Goal: Task Accomplishment & Management: Use online tool/utility

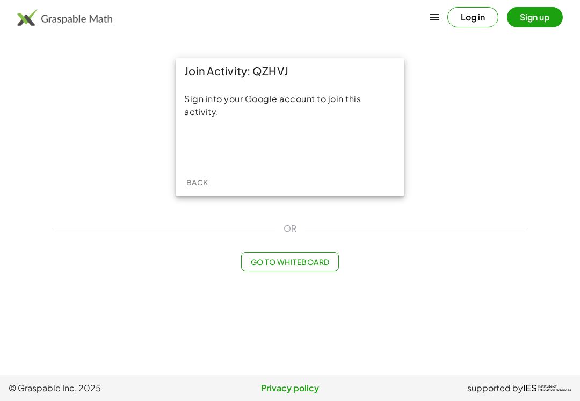
click at [313, 147] on div "Acceder con Google. Se abre en una pestaña nueva" at bounding box center [290, 146] width 103 height 24
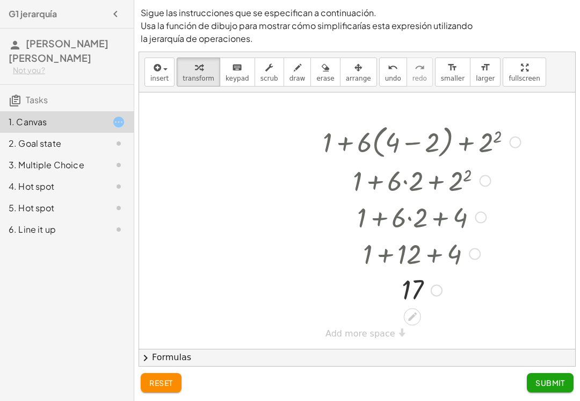
click at [555, 383] on span "Submit" at bounding box center [550, 382] width 30 height 10
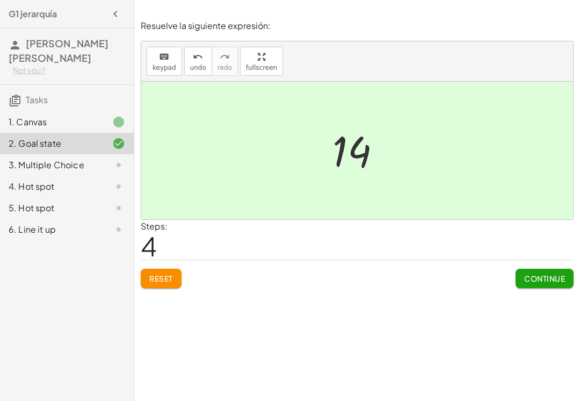
click at [548, 279] on span "Continue" at bounding box center [544, 278] width 41 height 10
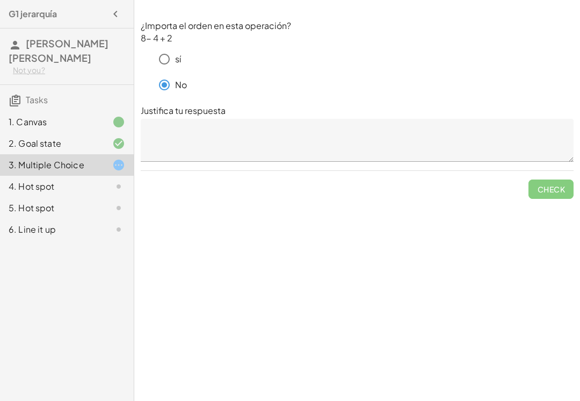
click at [217, 150] on textarea at bounding box center [357, 140] width 433 height 43
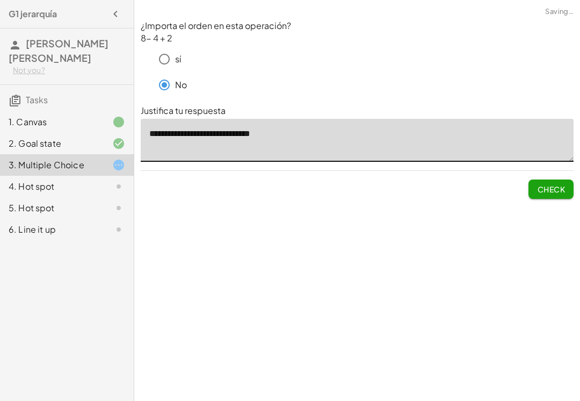
type textarea "**********"
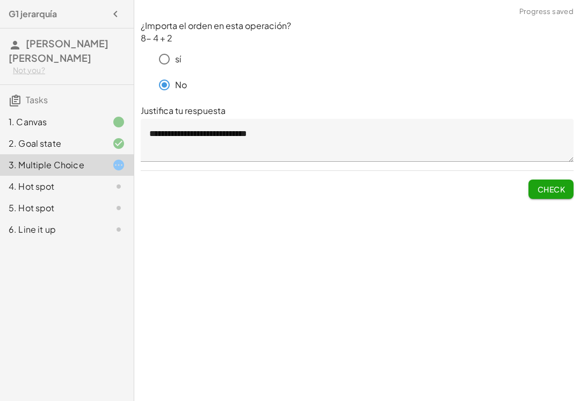
click at [563, 194] on button "Check" at bounding box center [550, 188] width 45 height 19
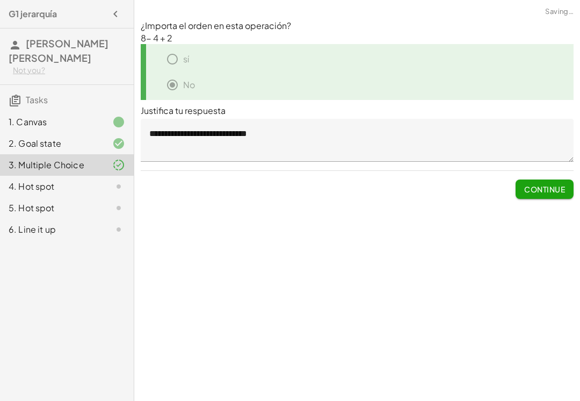
click at [560, 181] on button "Continue" at bounding box center [544, 188] width 58 height 19
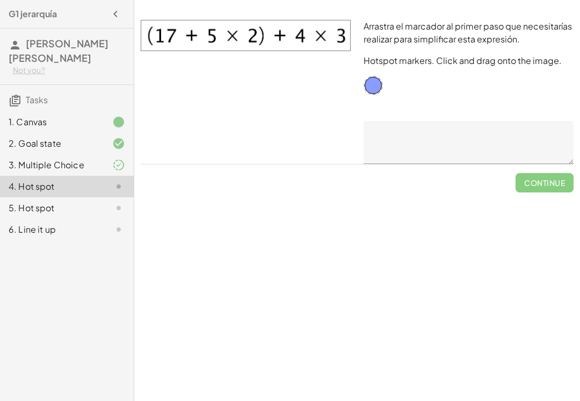
click at [249, 37] on img at bounding box center [246, 35] width 210 height 31
click at [212, 42] on img at bounding box center [246, 35] width 210 height 31
click at [376, 74] on div "Arrastra el marcador al primer paso que necesitarías realizar para simplificar …" at bounding box center [468, 91] width 223 height 157
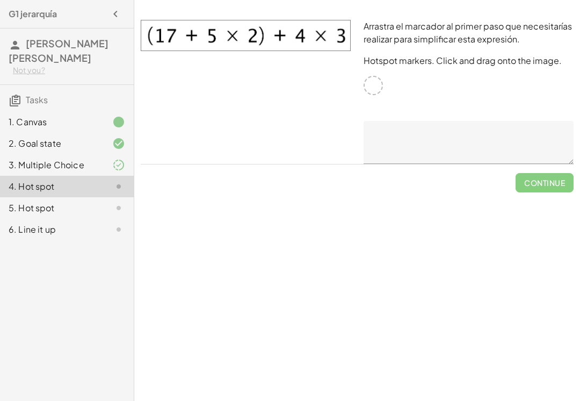
click at [376, 84] on div at bounding box center [372, 85] width 19 height 19
click at [397, 139] on textarea at bounding box center [468, 142] width 210 height 43
click at [421, 149] on textarea at bounding box center [468, 142] width 210 height 43
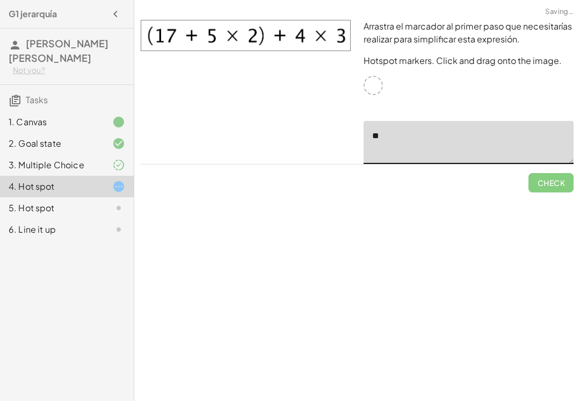
type textarea "*"
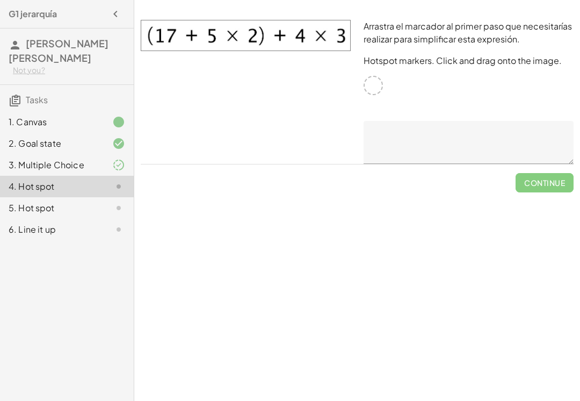
click at [150, 35] on img at bounding box center [246, 35] width 210 height 31
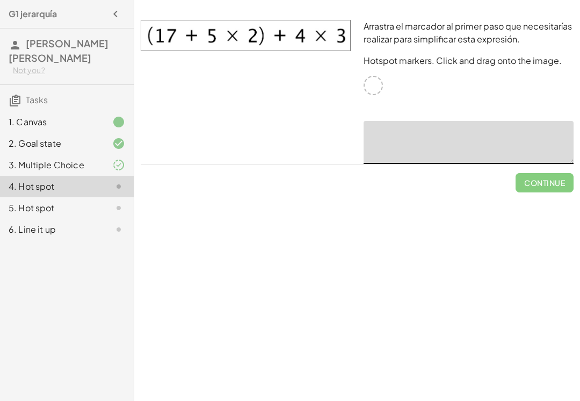
click at [383, 80] on div "Arrastra el marcador al primer paso que necesitarías realizar para simplificar …" at bounding box center [468, 91] width 223 height 157
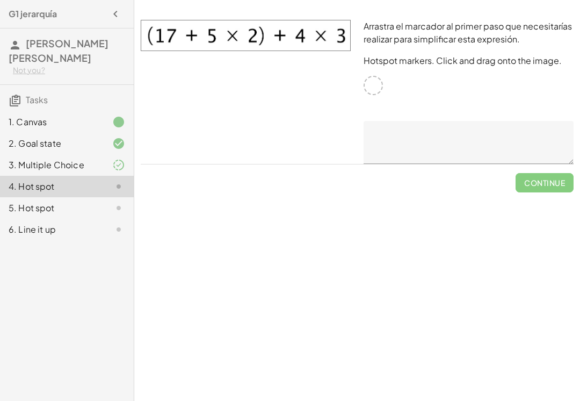
click at [382, 79] on div "Arrastra el marcador al primer paso que necesitarías realizar para simplificar …" at bounding box center [468, 91] width 223 height 157
